Goal: Transaction & Acquisition: Download file/media

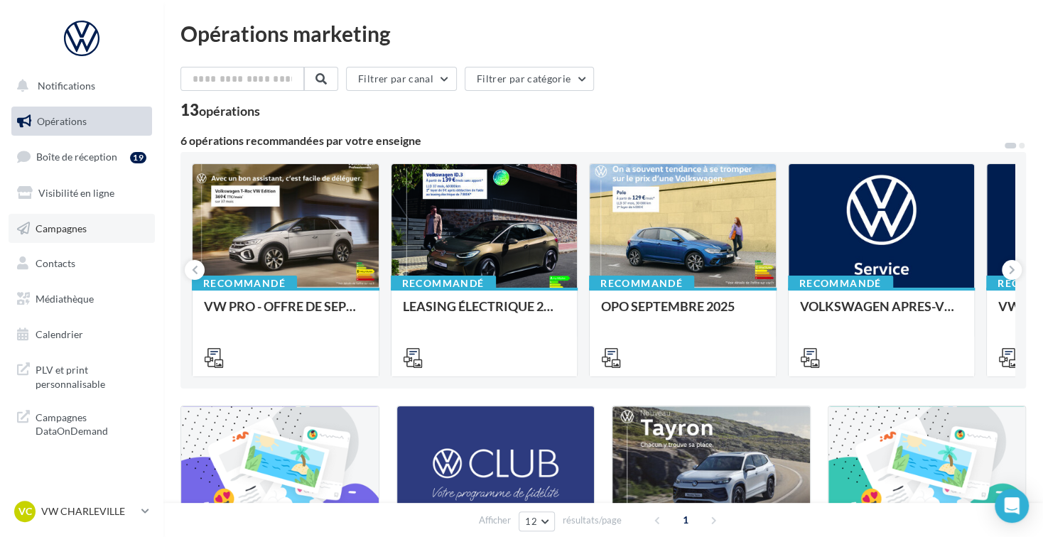
click at [102, 237] on link "Campagnes" at bounding box center [82, 229] width 146 height 30
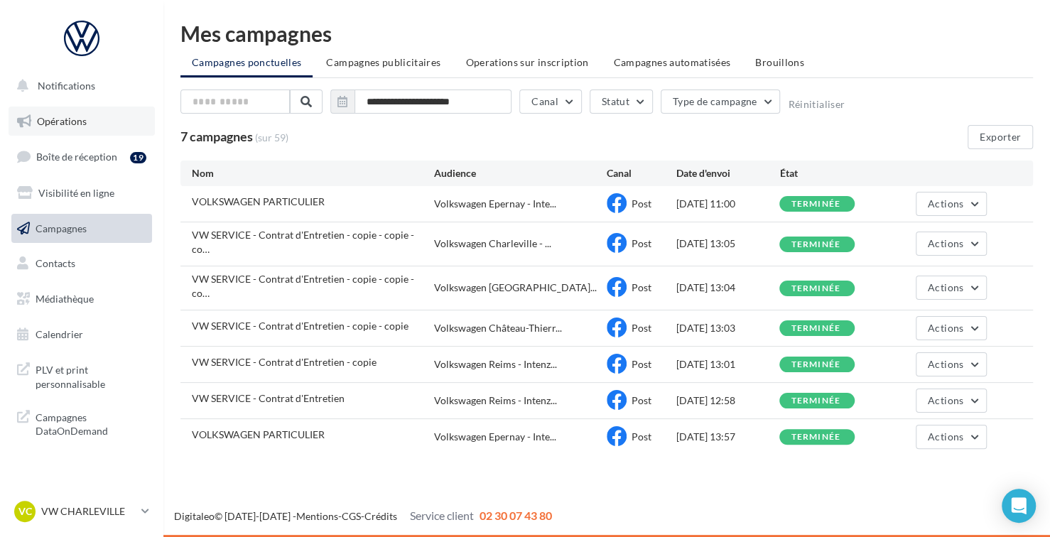
click at [90, 124] on link "Opérations" at bounding box center [82, 122] width 146 height 30
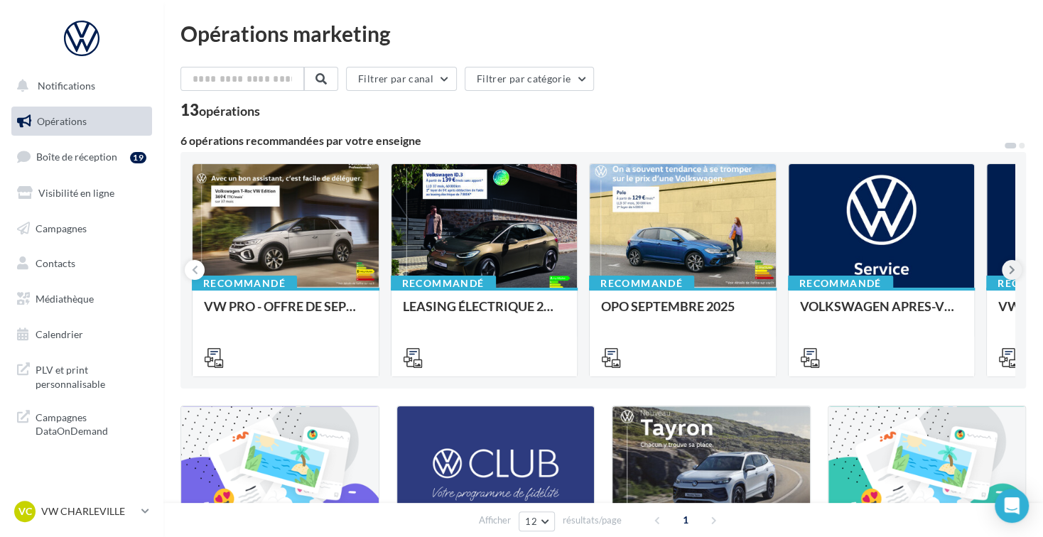
click at [1009, 275] on icon at bounding box center [1012, 270] width 6 height 14
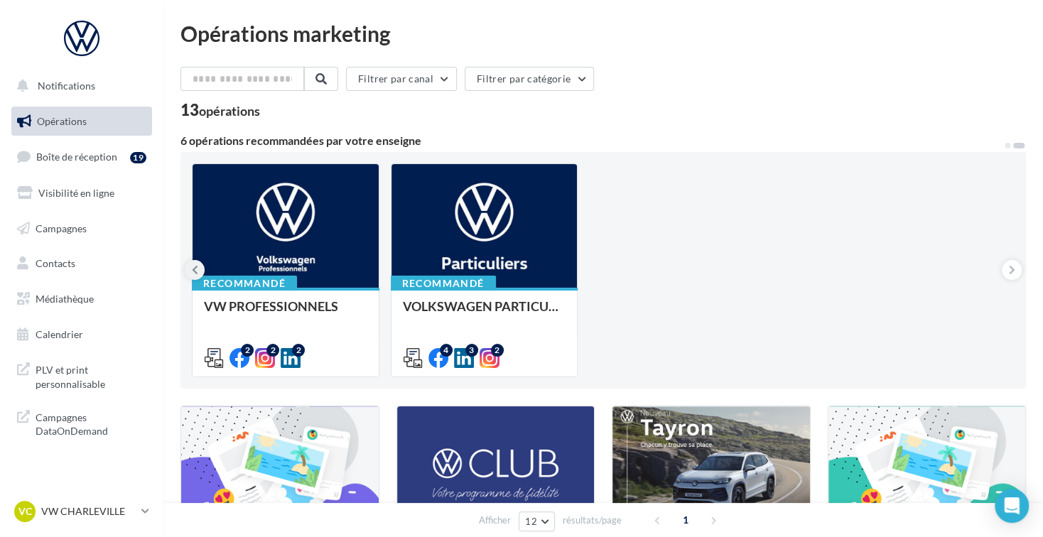
click at [194, 271] on icon at bounding box center [195, 270] width 6 height 14
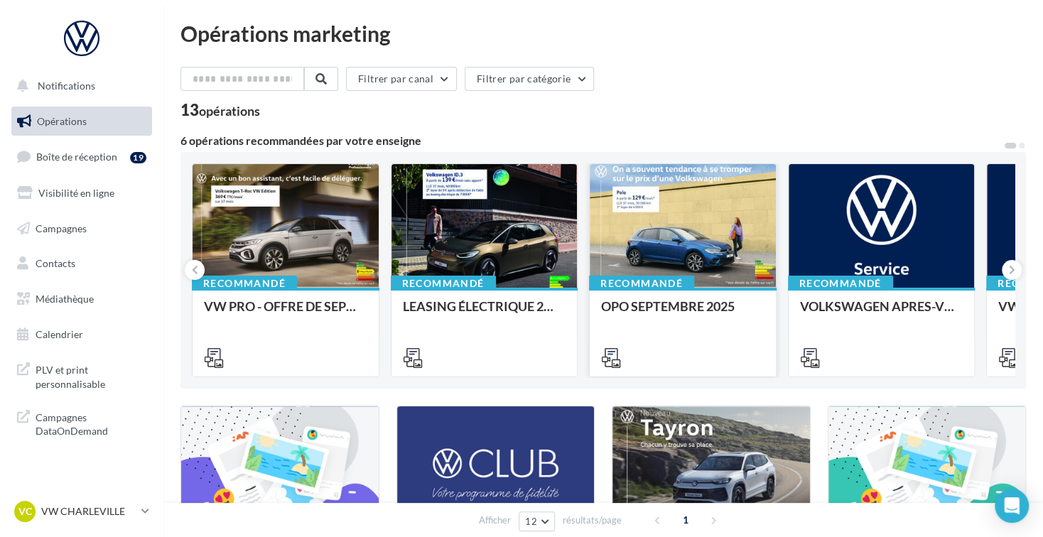
click at [705, 258] on div at bounding box center [683, 226] width 186 height 125
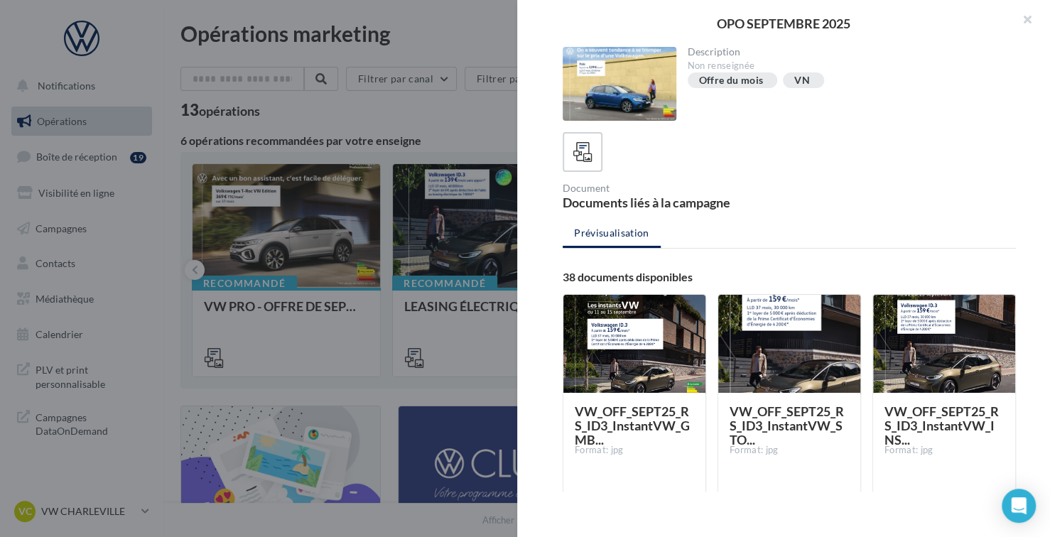
click at [705, 258] on div "Prévisualisation 38 documents disponibles VW_OFF_SEPT25_RS_ID3_InstantVW_GMB...…" at bounding box center [789, 350] width 453 height 261
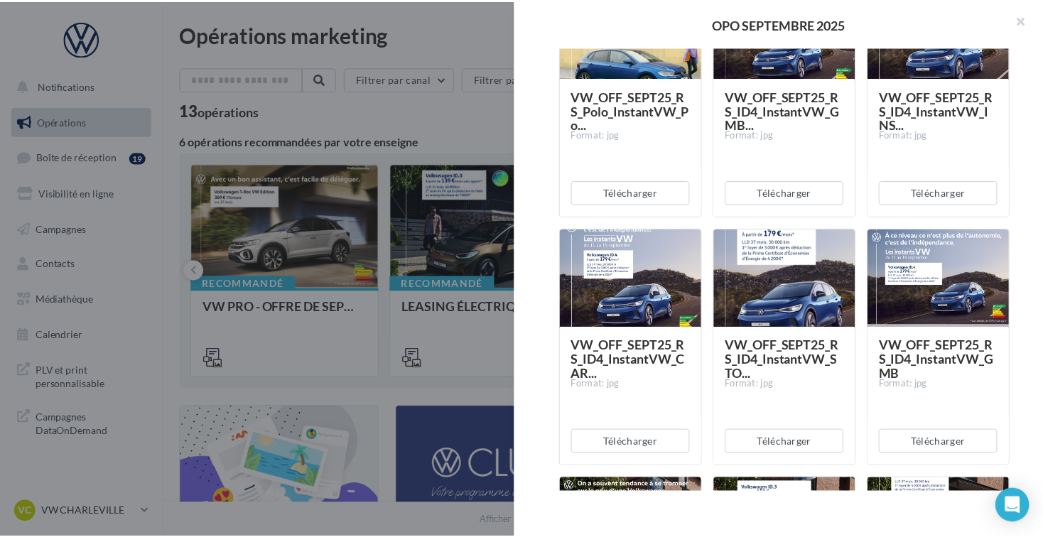
scroll to position [1063, 0]
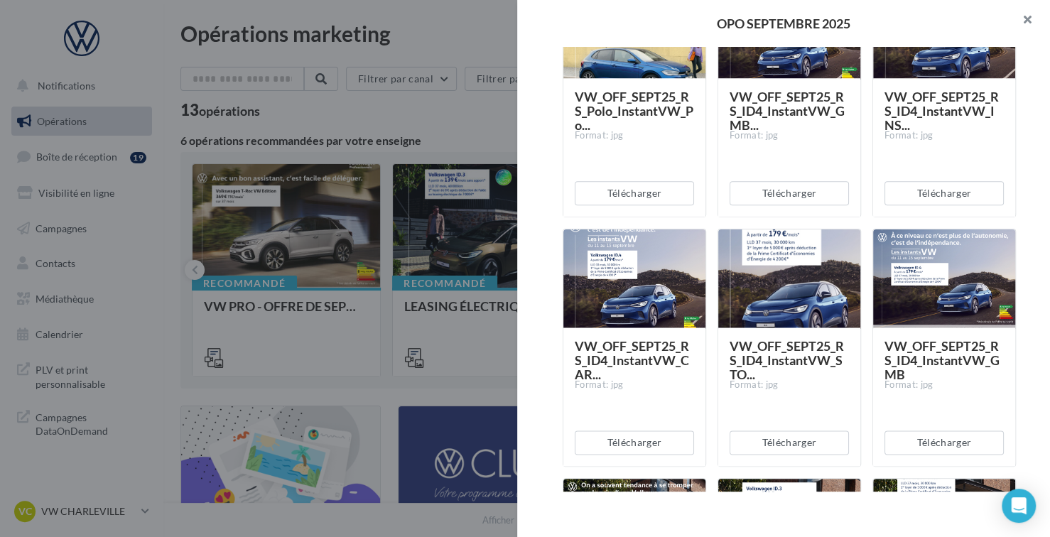
click at [1025, 26] on button "button" at bounding box center [1021, 21] width 57 height 43
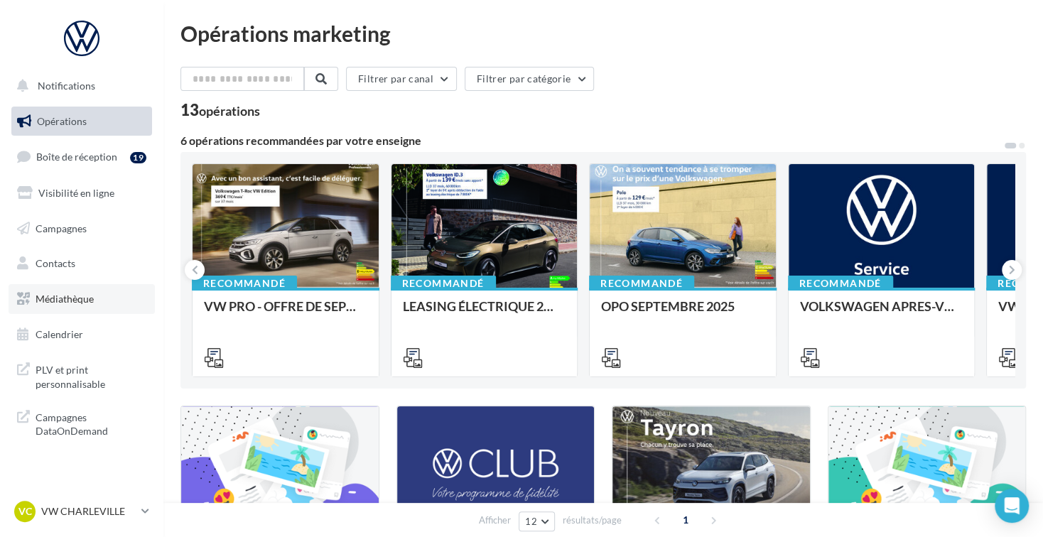
click at [87, 295] on span "Médiathèque" at bounding box center [65, 299] width 58 height 12
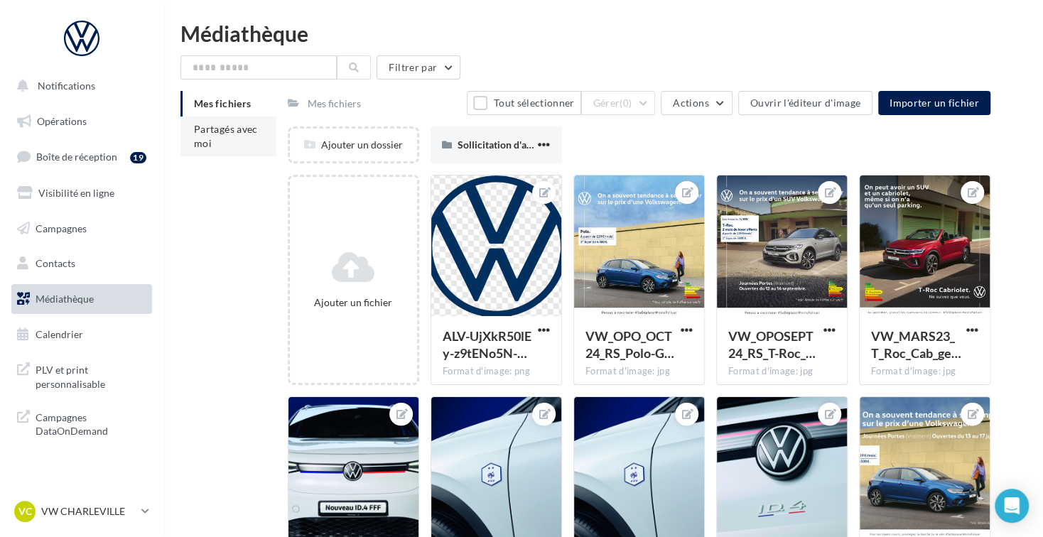
click at [219, 134] on span "Partagés avec moi" at bounding box center [226, 136] width 64 height 26
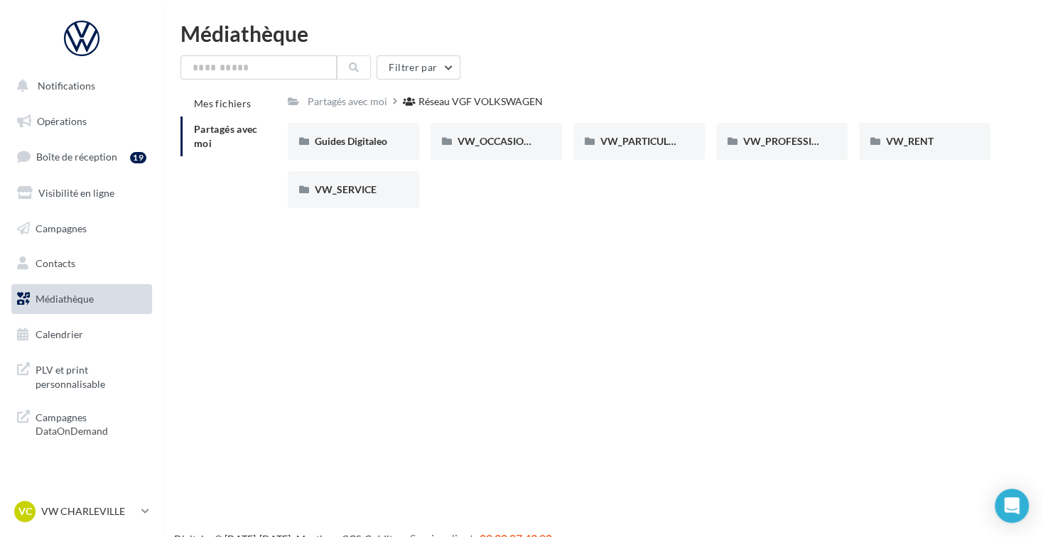
drag, startPoint x: 895, startPoint y: 146, endPoint x: 724, endPoint y: 235, distance: 193.2
click at [724, 235] on div "Notifications Opérations Boîte de réception 19 Visibilité en ligne Campagnes Co…" at bounding box center [521, 291] width 1043 height 537
click at [757, 139] on span "VW_PROFESSIONNELS" at bounding box center [797, 141] width 108 height 12
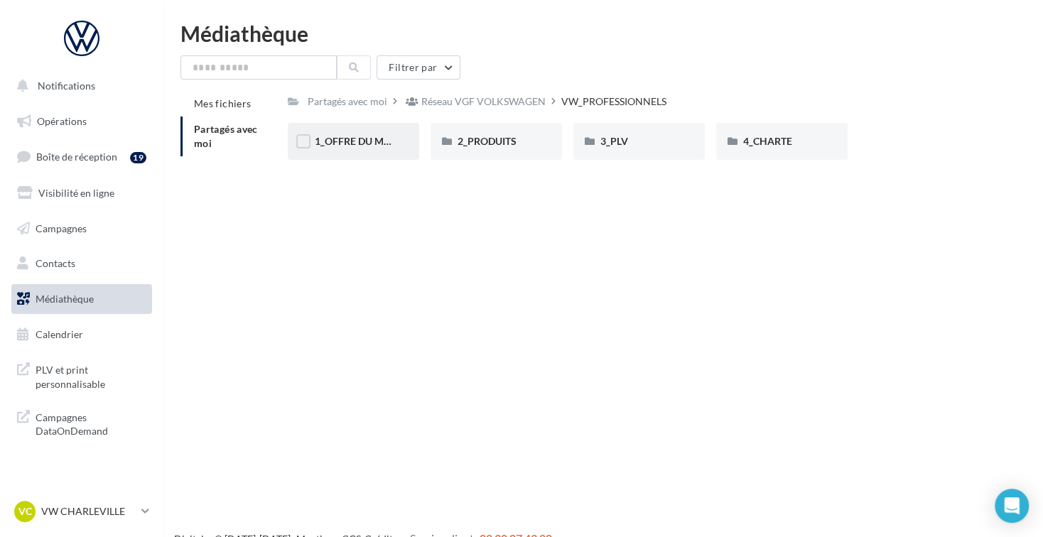
click at [380, 132] on div "1_OFFRE DU MOIS" at bounding box center [353, 141] width 131 height 37
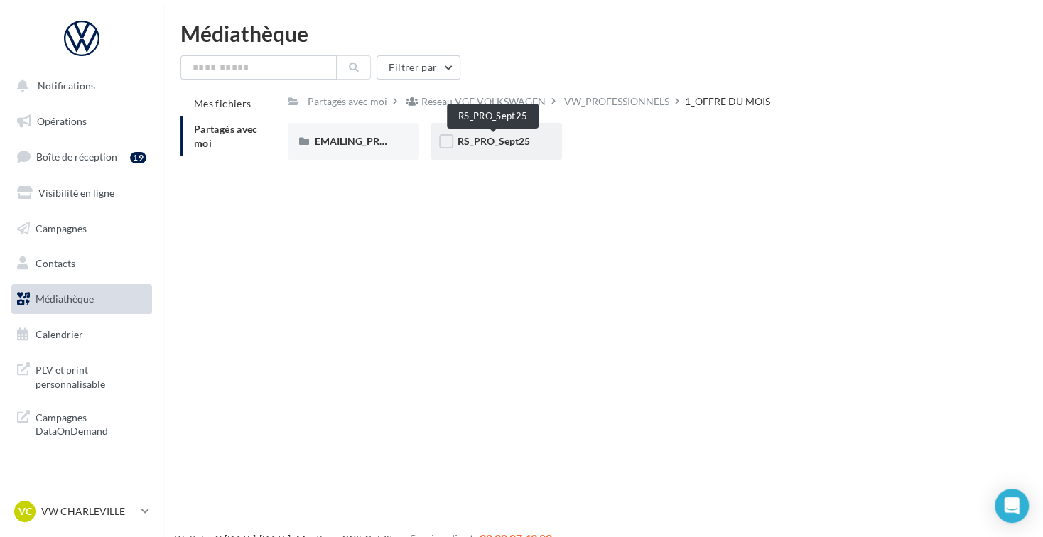
click at [494, 144] on span "RS_PRO_Sept25" at bounding box center [494, 141] width 72 height 12
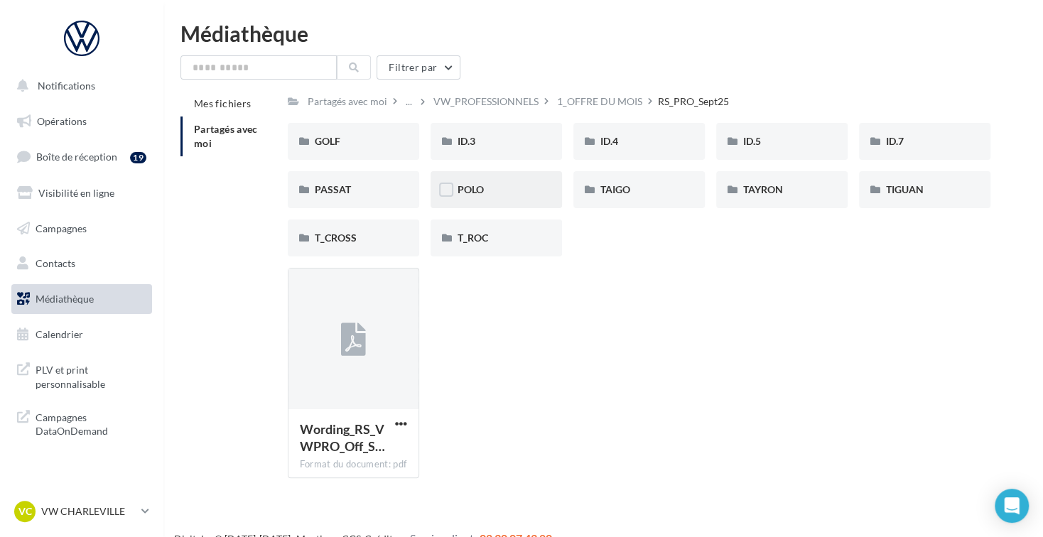
click at [489, 198] on div "POLO" at bounding box center [496, 189] width 131 height 37
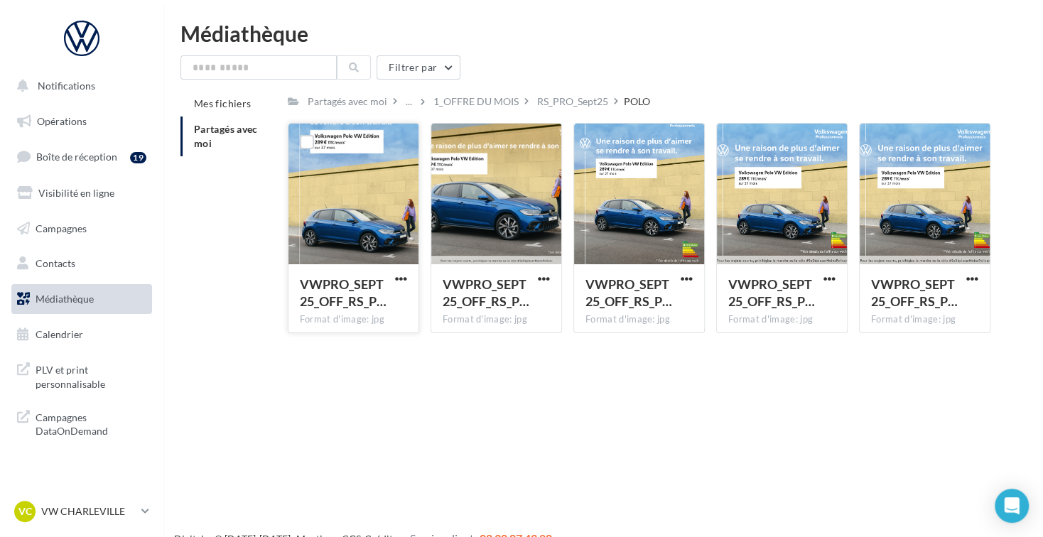
click at [357, 232] on div at bounding box center [353, 195] width 130 height 142
click at [397, 276] on span "button" at bounding box center [401, 279] width 12 height 12
click at [379, 303] on button "Télécharger" at bounding box center [339, 306] width 142 height 37
click at [970, 275] on span "button" at bounding box center [972, 279] width 12 height 12
click at [921, 309] on button "Télécharger" at bounding box center [910, 306] width 142 height 37
